Goal: Information Seeking & Learning: Learn about a topic

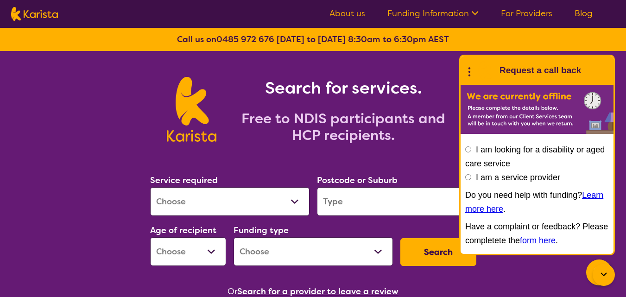
click at [341, 13] on link "About us" at bounding box center [347, 13] width 36 height 11
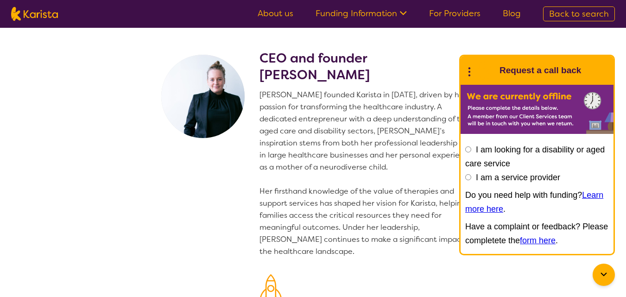
click at [341, 178] on p "Danielle founded Karista in 2016, driven by her passion for transforming the he…" at bounding box center [369, 173] width 220 height 169
click at [559, 50] on section "CEO and founder Danielle Bodinnar Danielle founded Karista in 2016, driven by h…" at bounding box center [313, 226] width 626 height 396
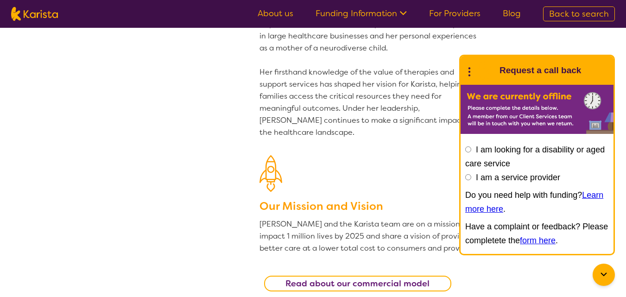
scroll to position [139, 0]
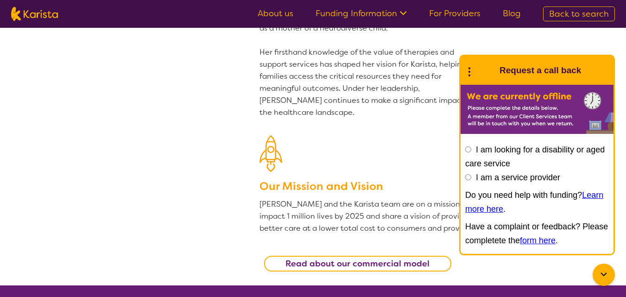
click at [523, 276] on section "CEO and founder Danielle Bodinnar Danielle founded Karista in 2016, driven by h…" at bounding box center [313, 87] width 626 height 396
click at [608, 270] on icon at bounding box center [603, 274] width 11 height 11
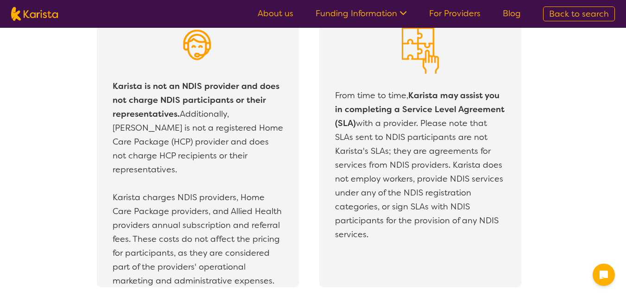
scroll to position [1621, 0]
